Goal: Find specific page/section: Find specific page/section

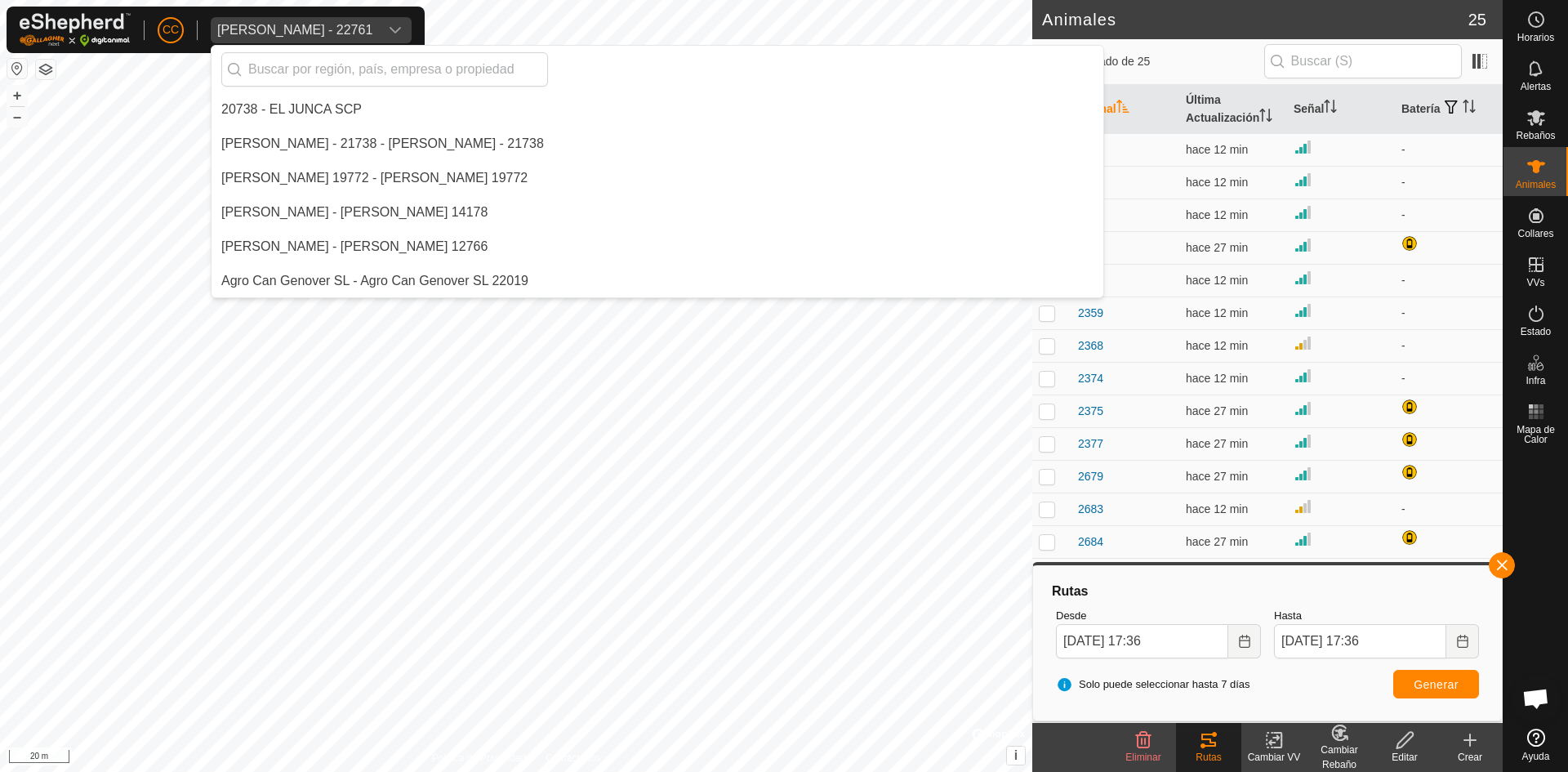
scroll to position [1132, 0]
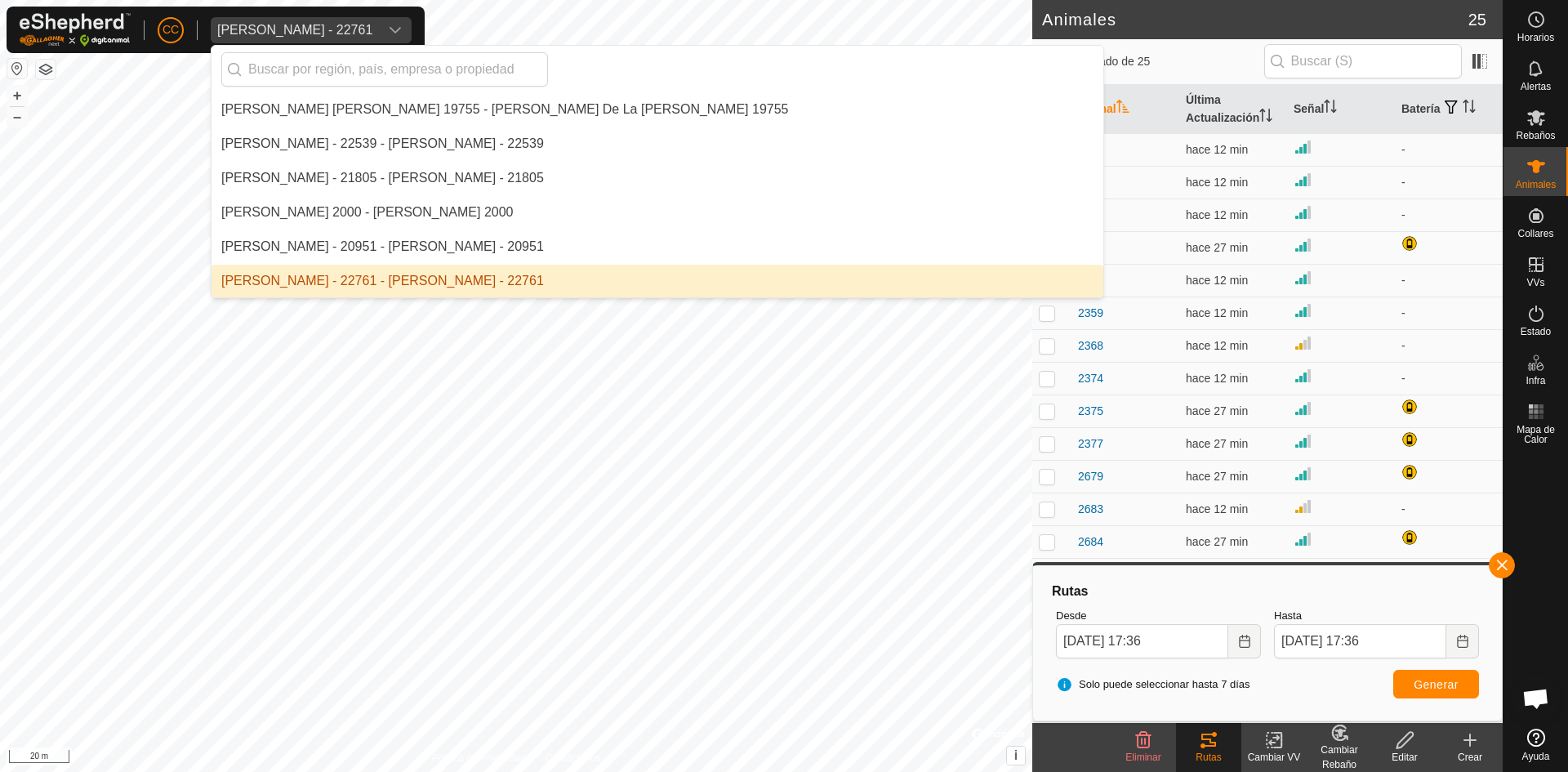
click at [339, 279] on li "[PERSON_NAME] - 22761 - [PERSON_NAME] - 22761" at bounding box center [657, 281] width 892 height 33
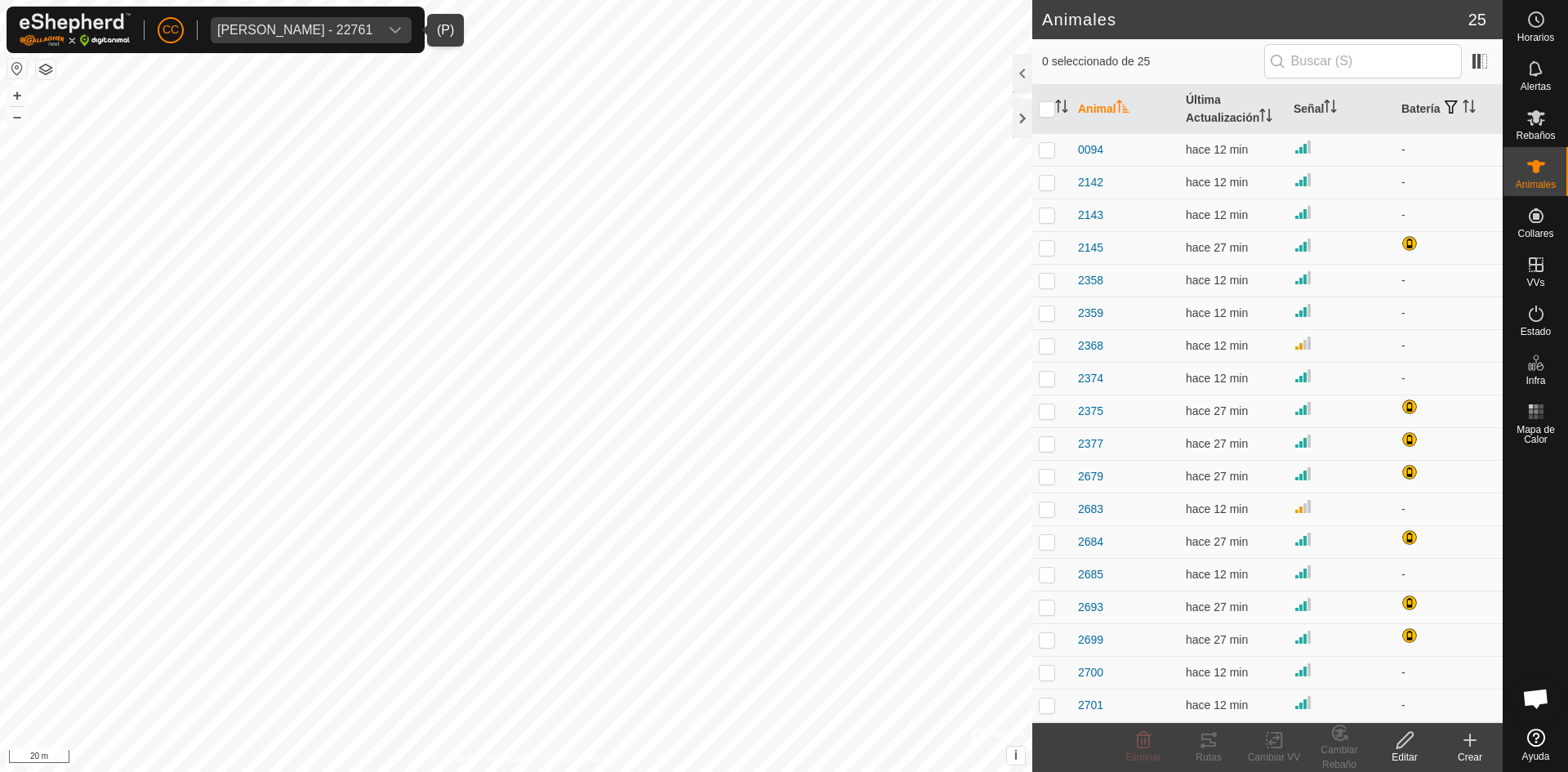
click at [363, 27] on div "[PERSON_NAME] - 22761" at bounding box center [295, 30] width 155 height 13
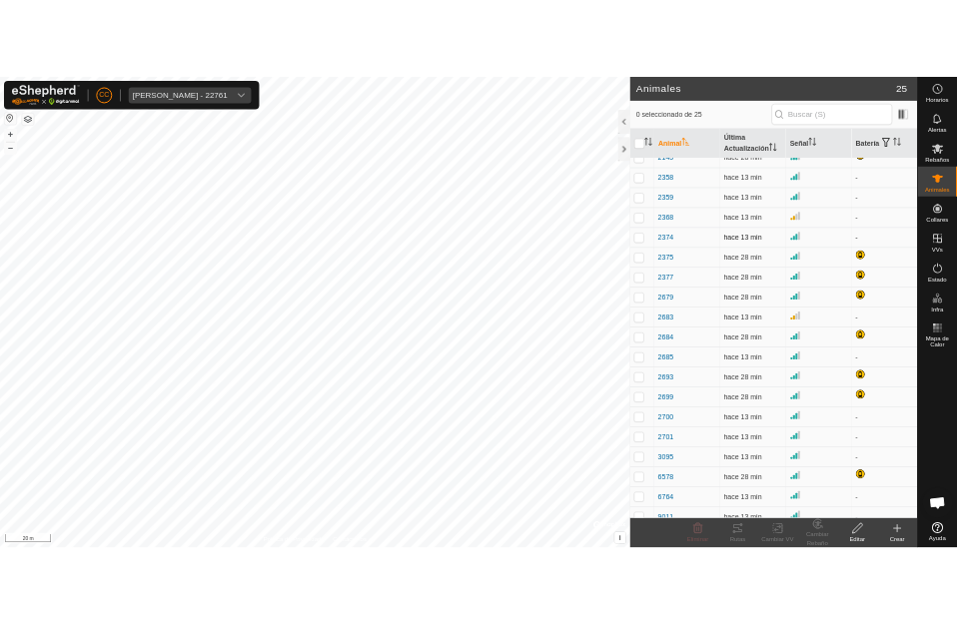
scroll to position [279, 0]
